Goal: Complete application form

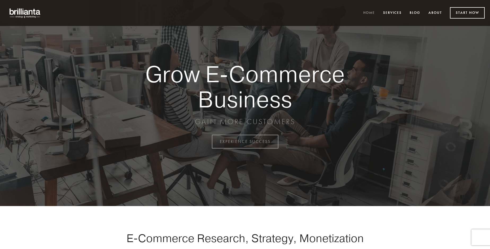
scroll to position [1390, 0]
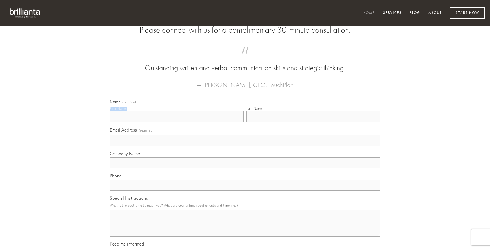
type input "[PERSON_NAME]"
click at [313, 122] on input "Last Name" at bounding box center [313, 116] width 134 height 11
type input "[PERSON_NAME]"
click at [245, 146] on input "Email Address (required)" at bounding box center [245, 140] width 270 height 11
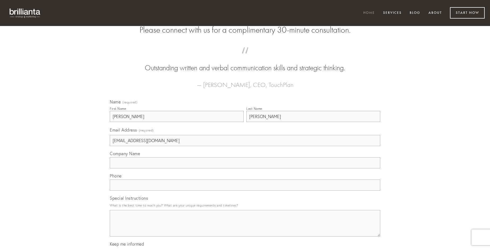
type input "[EMAIL_ADDRESS][DOMAIN_NAME]"
click at [245, 168] on input "Company Name" at bounding box center [245, 162] width 270 height 11
type input "alius"
click at [245, 191] on input "text" at bounding box center [245, 185] width 270 height 11
click at [245, 228] on textarea "Special Instructions" at bounding box center [245, 223] width 270 height 27
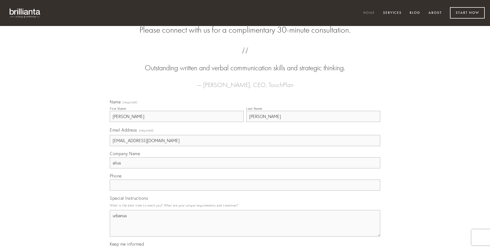
type textarea "urbanus"
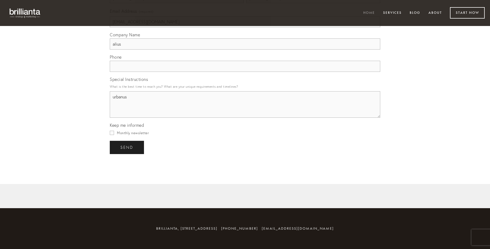
click at [127, 147] on span "send" at bounding box center [126, 147] width 13 height 5
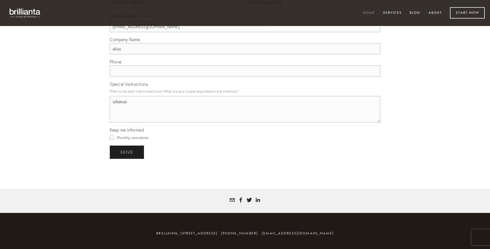
scroll to position [1374, 0]
